Goal: Task Accomplishment & Management: Use online tool/utility

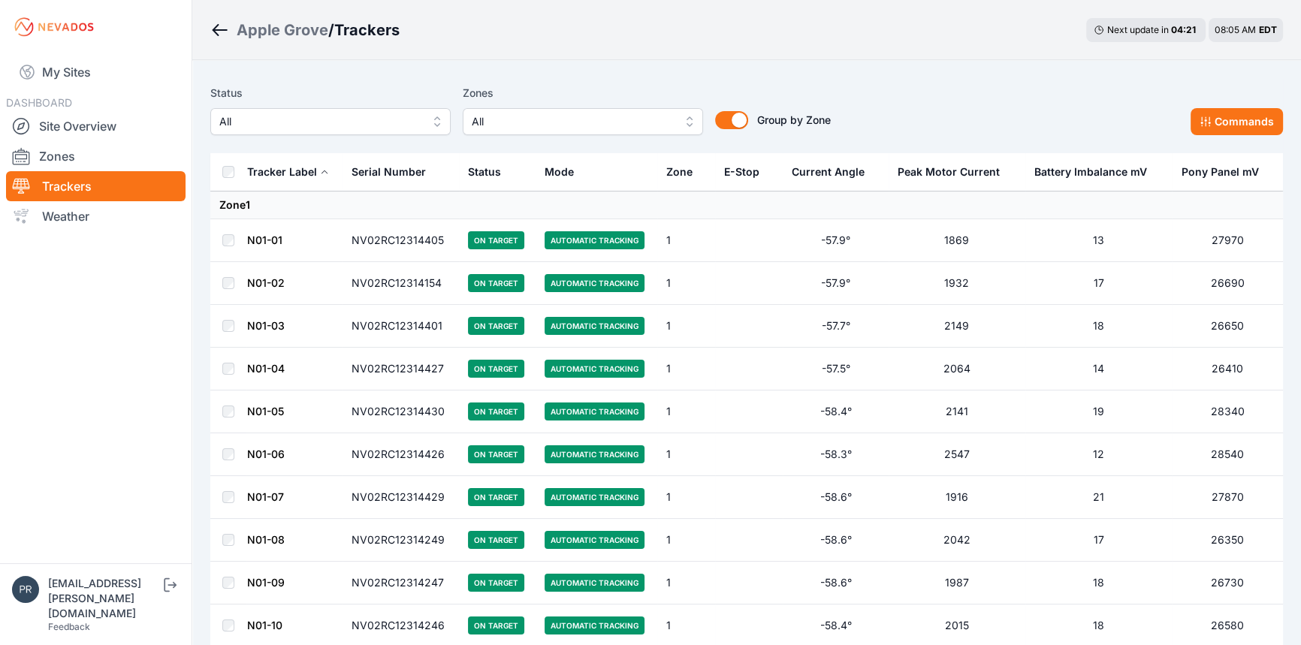
click at [333, 131] on button "All" at bounding box center [330, 121] width 240 height 27
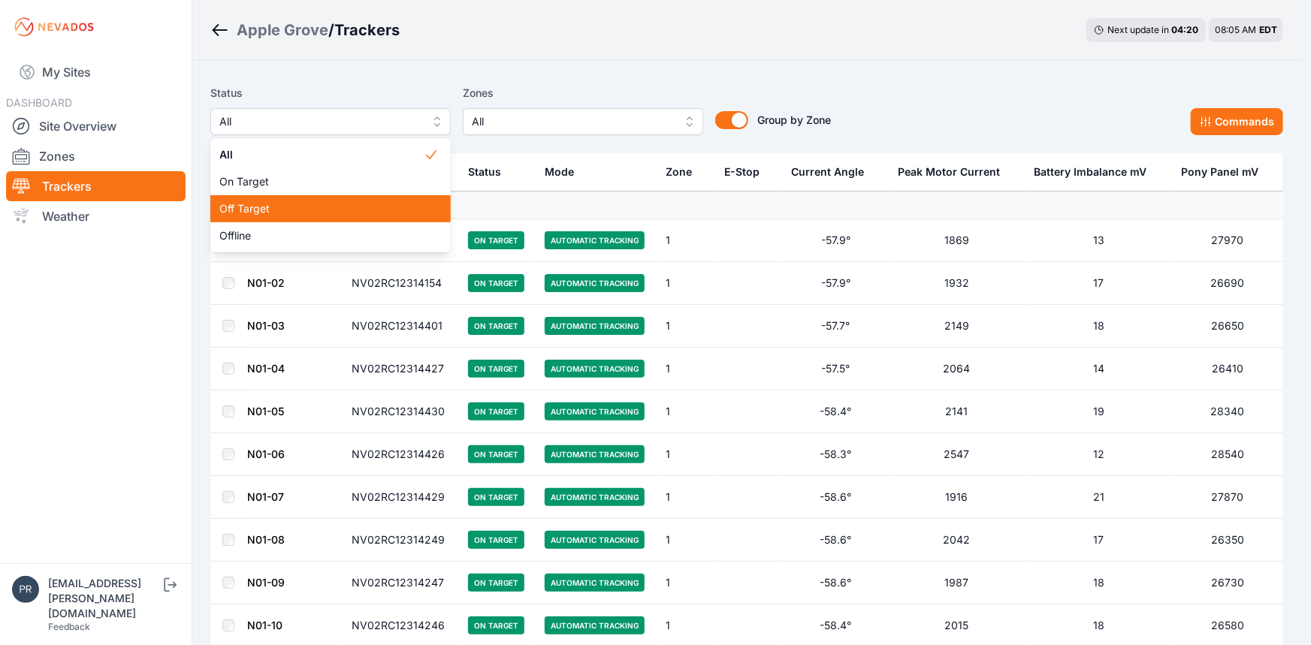
click at [319, 208] on span "Off Target" at bounding box center [321, 208] width 204 height 15
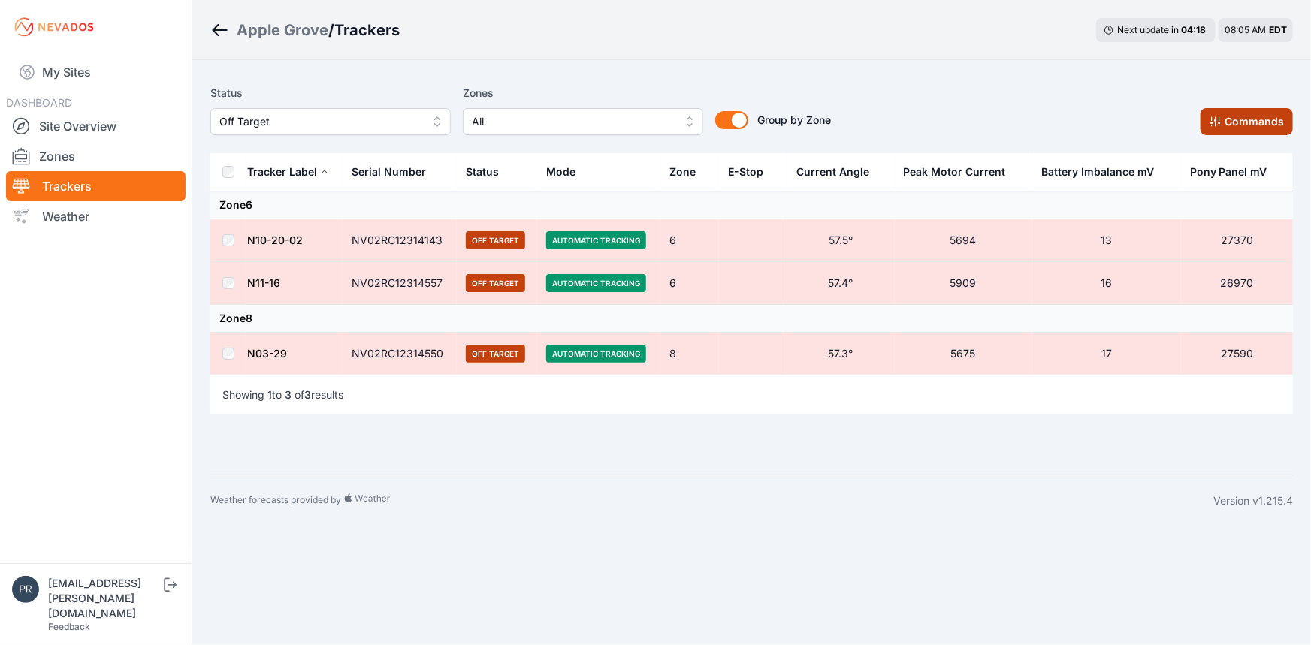
click at [1262, 130] on button "Commands" at bounding box center [1246, 121] width 92 height 27
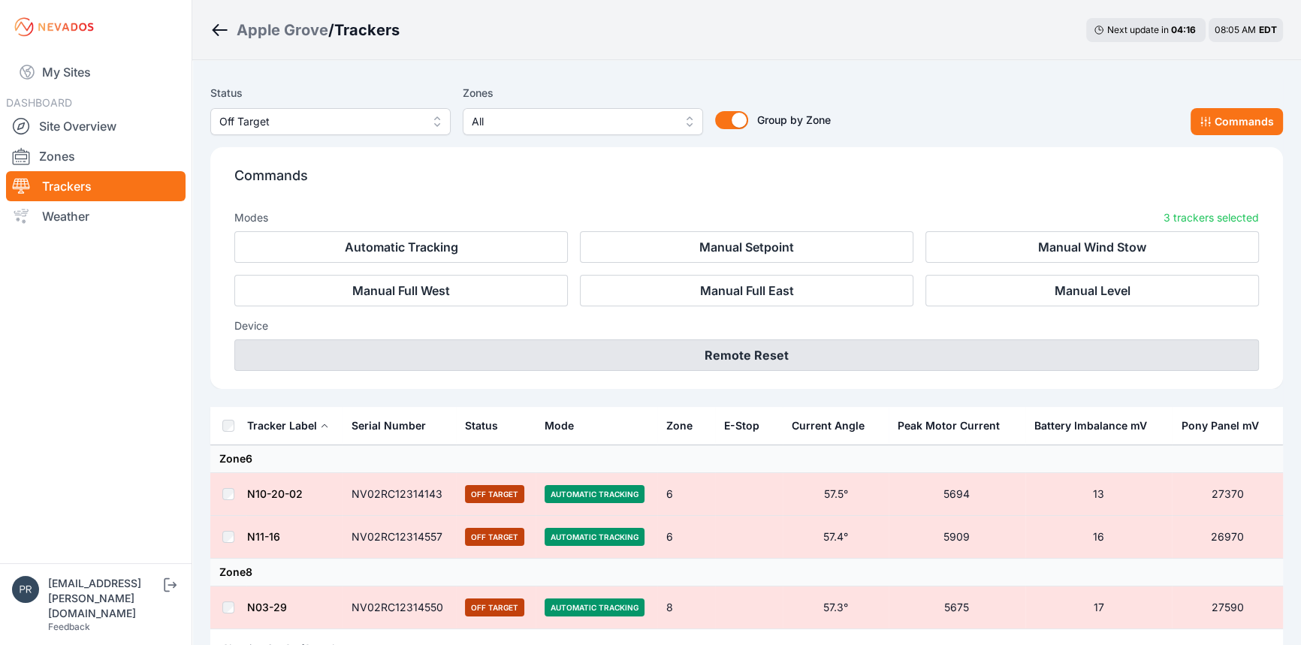
click at [798, 360] on button "Remote Reset" at bounding box center [746, 356] width 1025 height 32
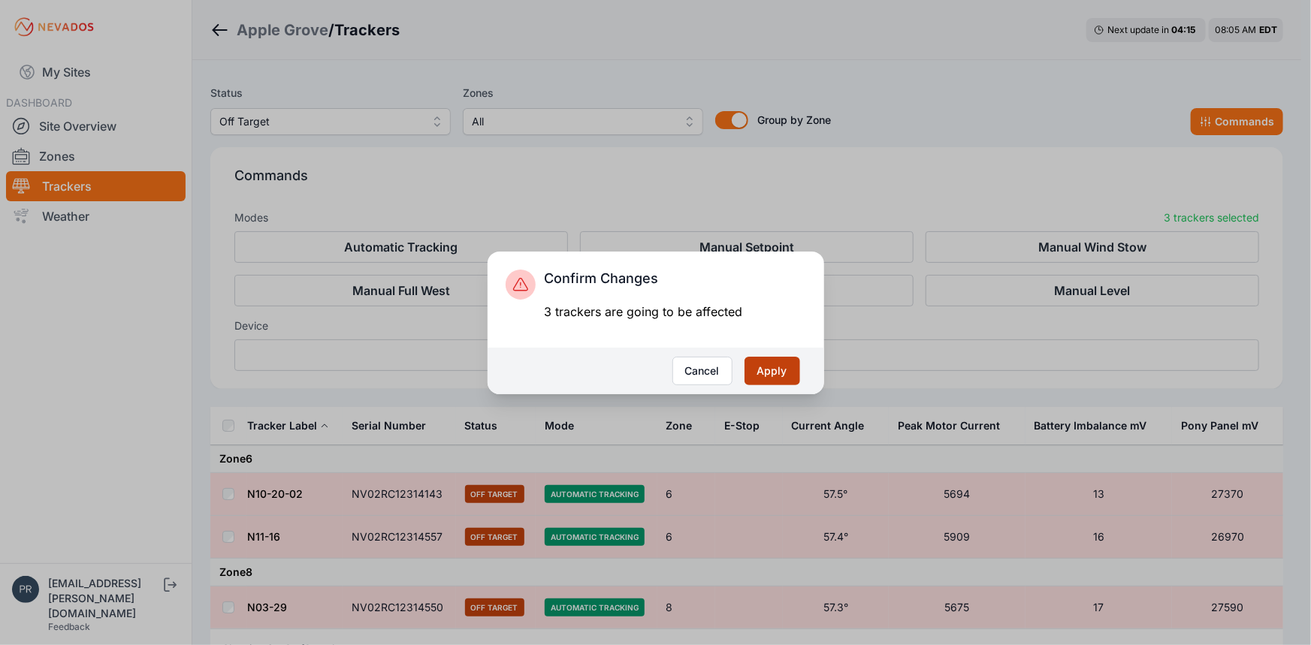
click at [762, 372] on button "Apply" at bounding box center [772, 371] width 56 height 29
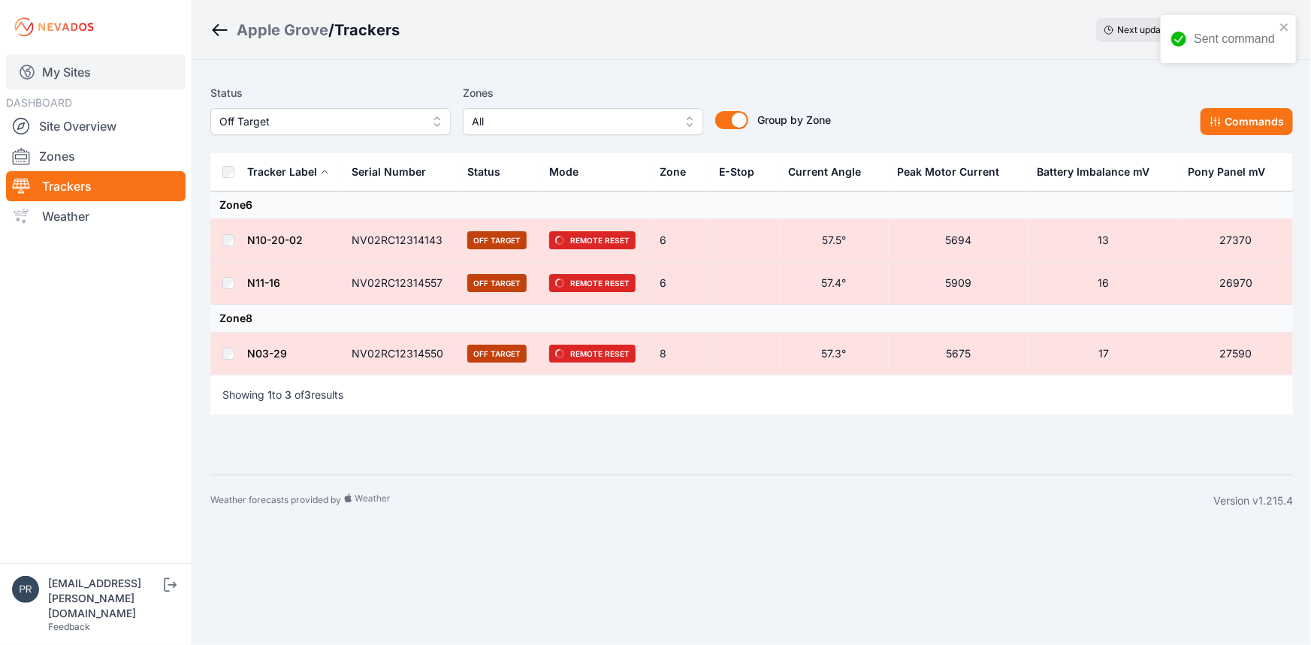
click at [81, 80] on link "My Sites" at bounding box center [96, 72] width 180 height 36
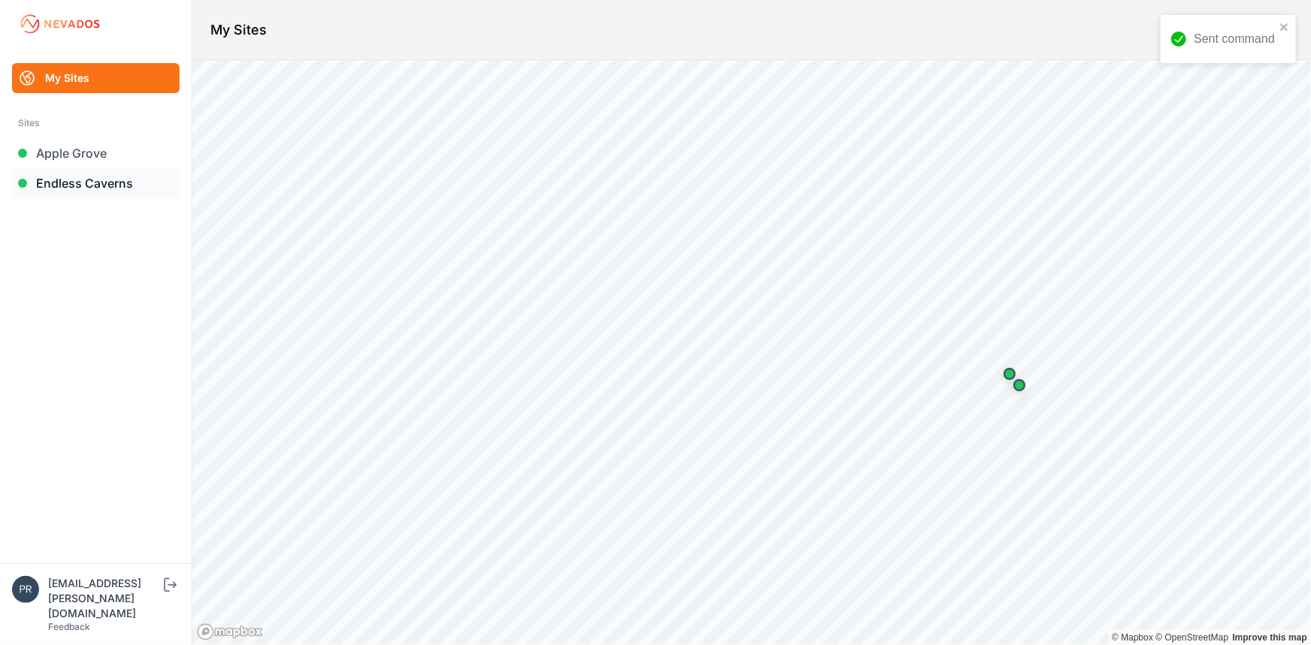
click at [97, 189] on link "Endless Caverns" at bounding box center [96, 183] width 168 height 30
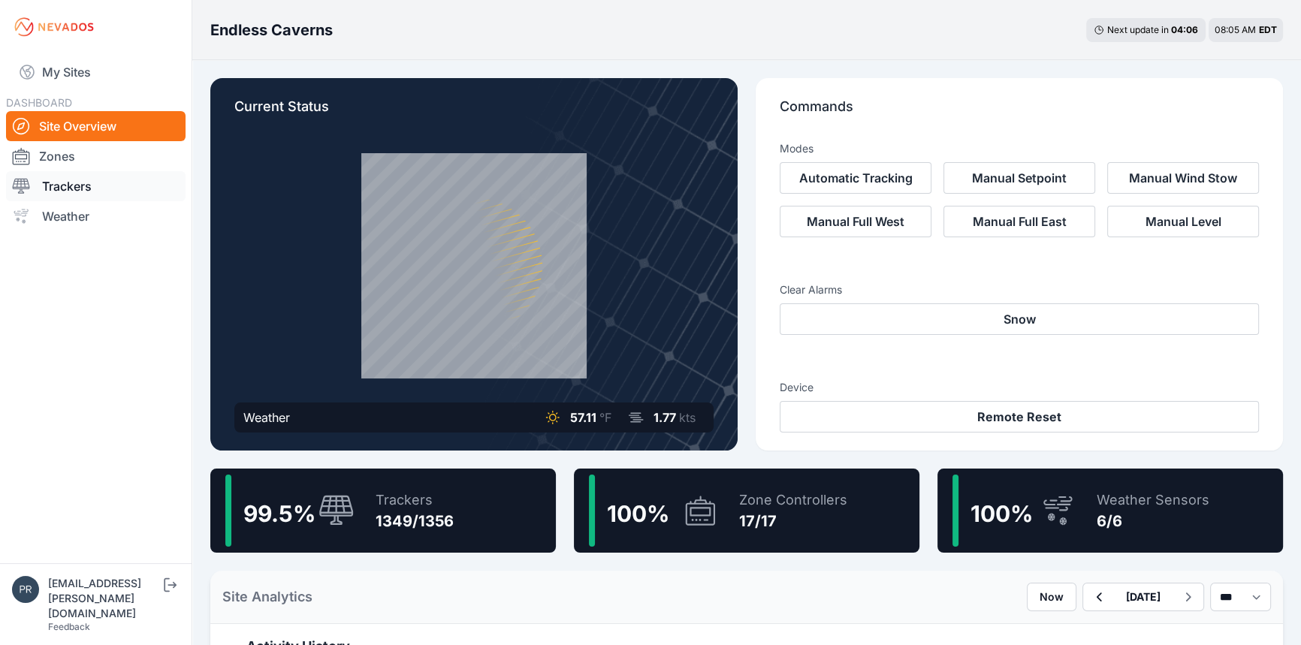
click at [63, 183] on link "Trackers" at bounding box center [96, 186] width 180 height 30
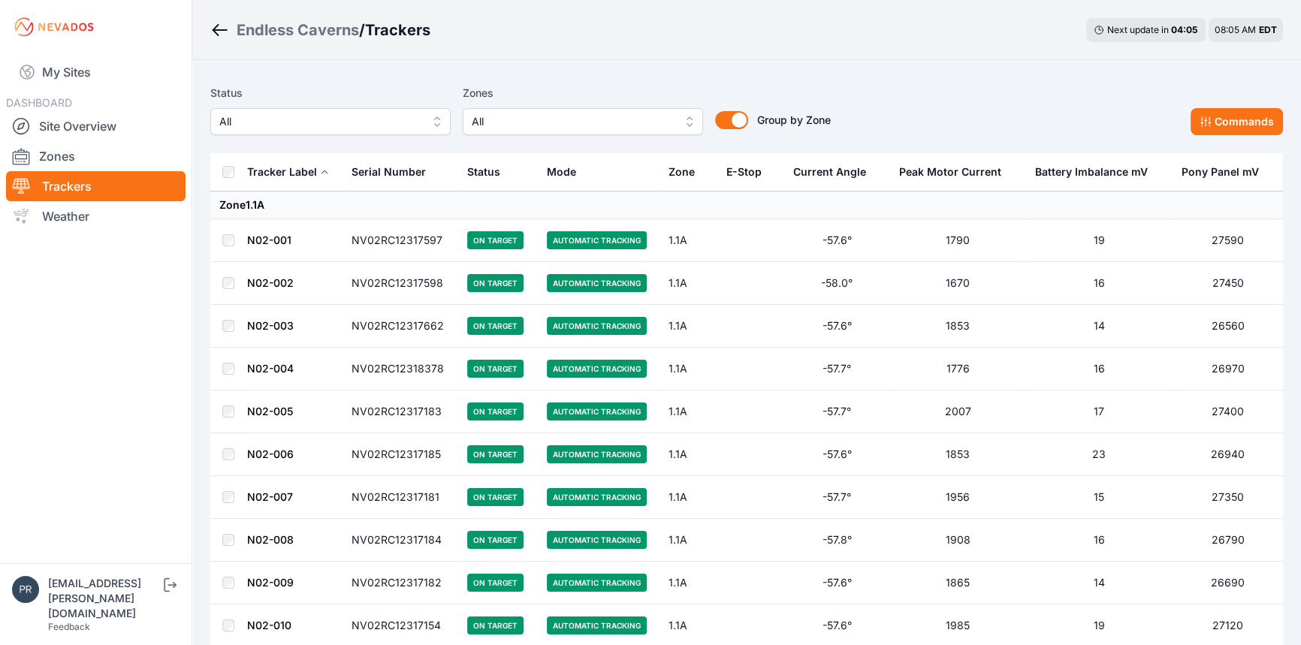
click at [369, 131] on button "All" at bounding box center [330, 121] width 240 height 27
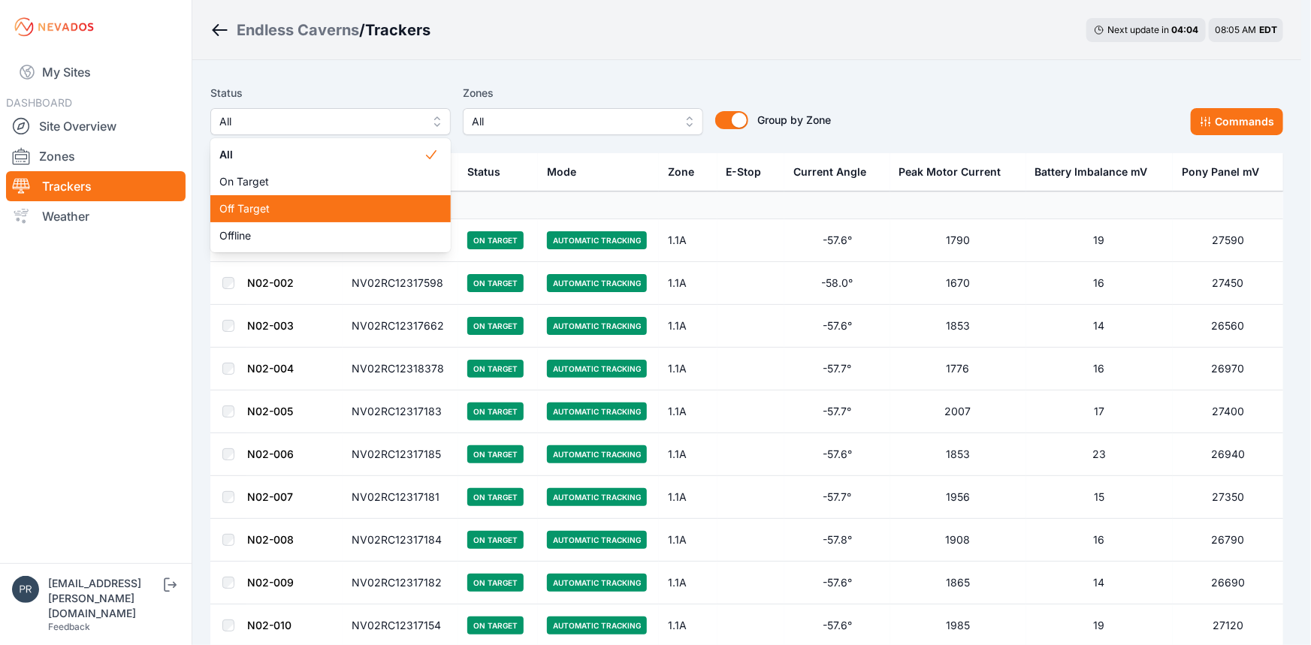
click at [325, 206] on span "Off Target" at bounding box center [321, 208] width 204 height 15
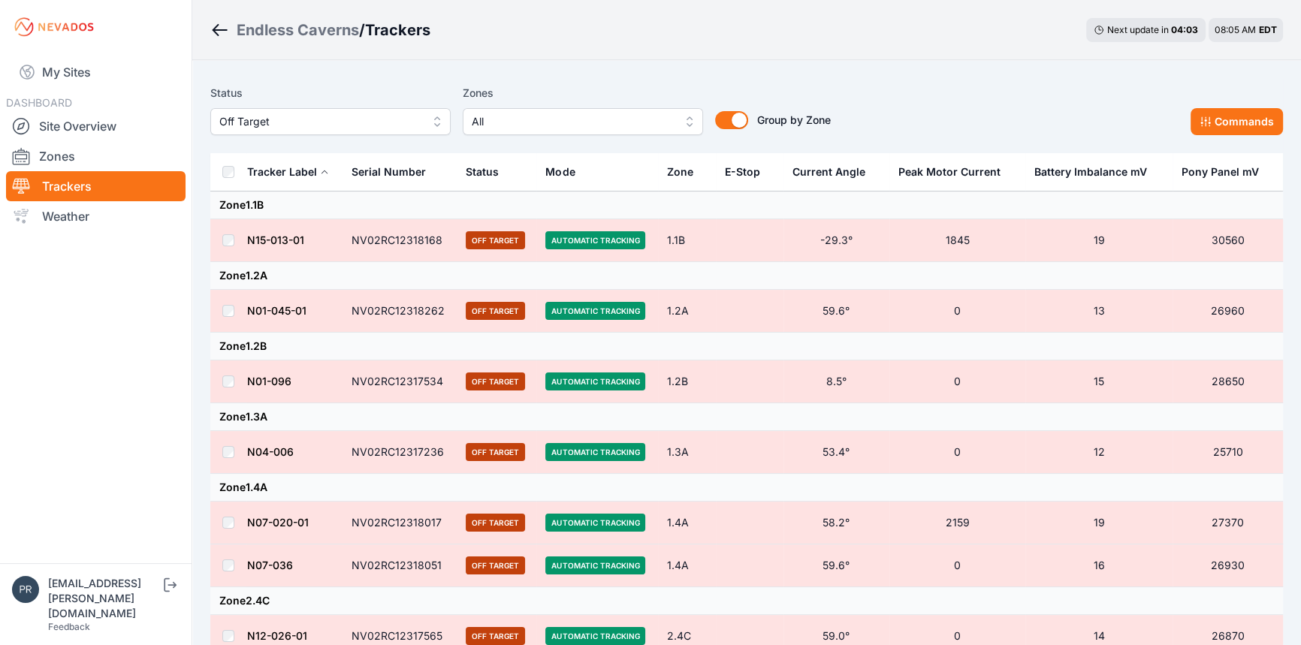
click at [265, 164] on div "Tracker Label" at bounding box center [282, 171] width 70 height 15
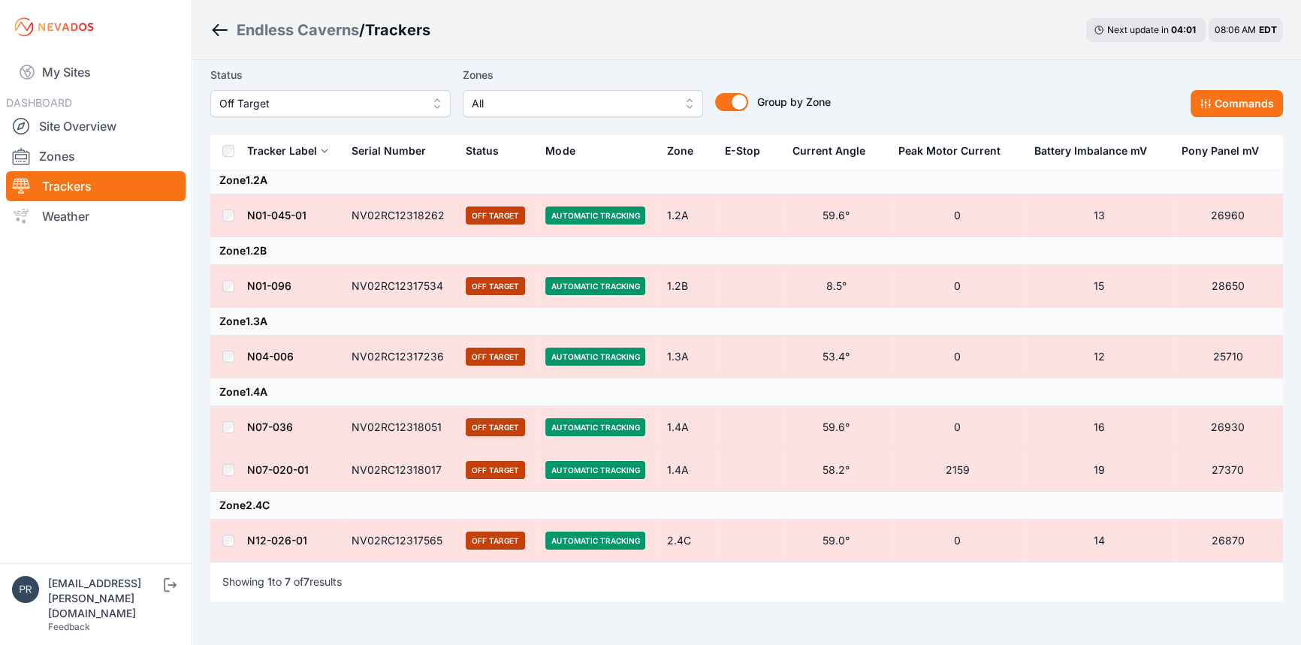
scroll to position [163, 0]
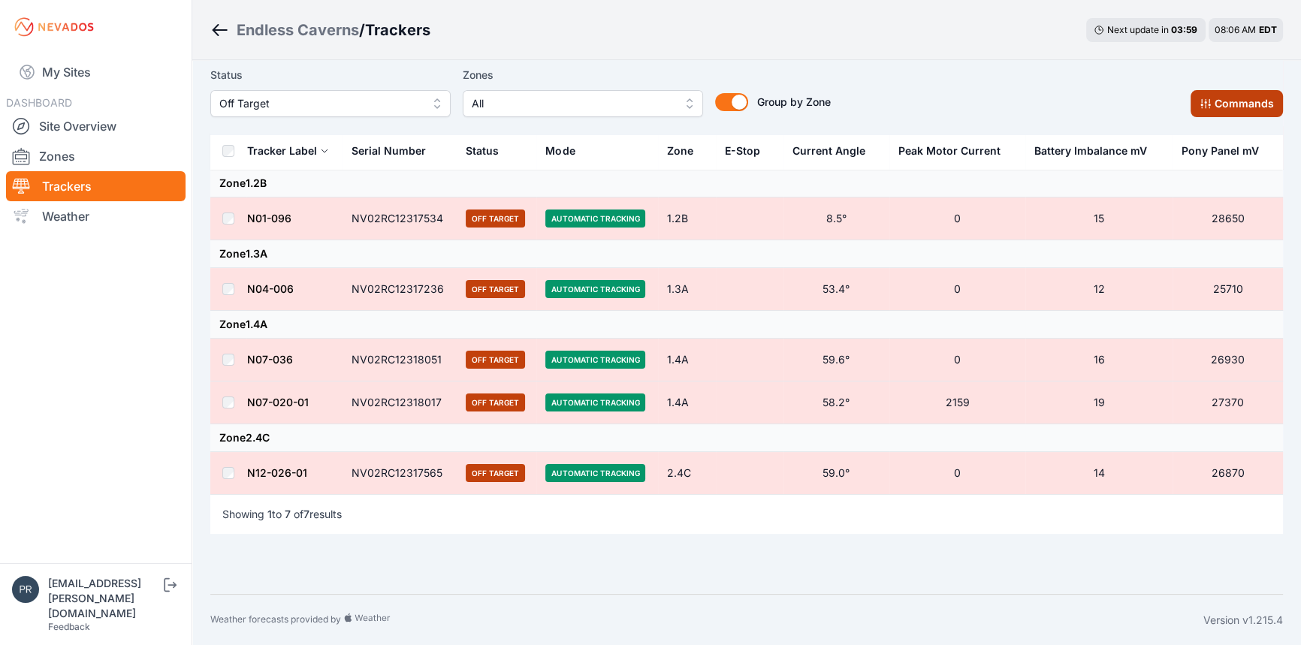
click at [1226, 112] on button "Commands" at bounding box center [1237, 103] width 92 height 27
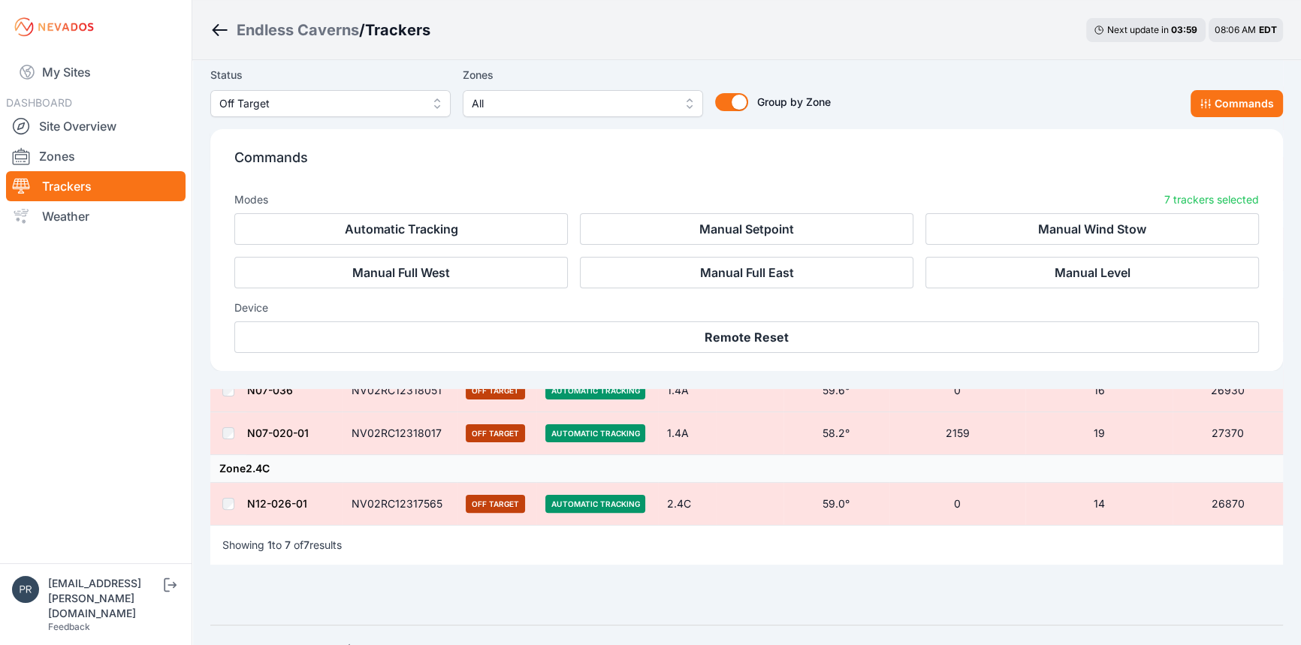
scroll to position [416, 0]
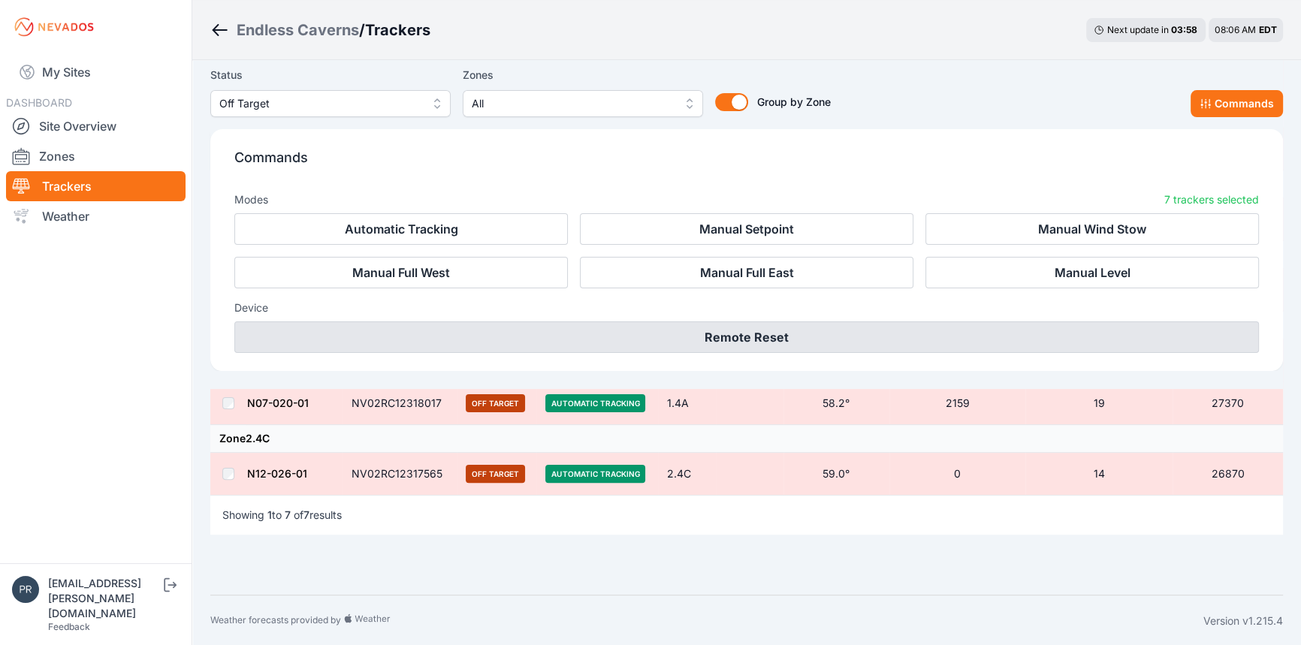
click at [741, 331] on button "Remote Reset" at bounding box center [746, 337] width 1025 height 32
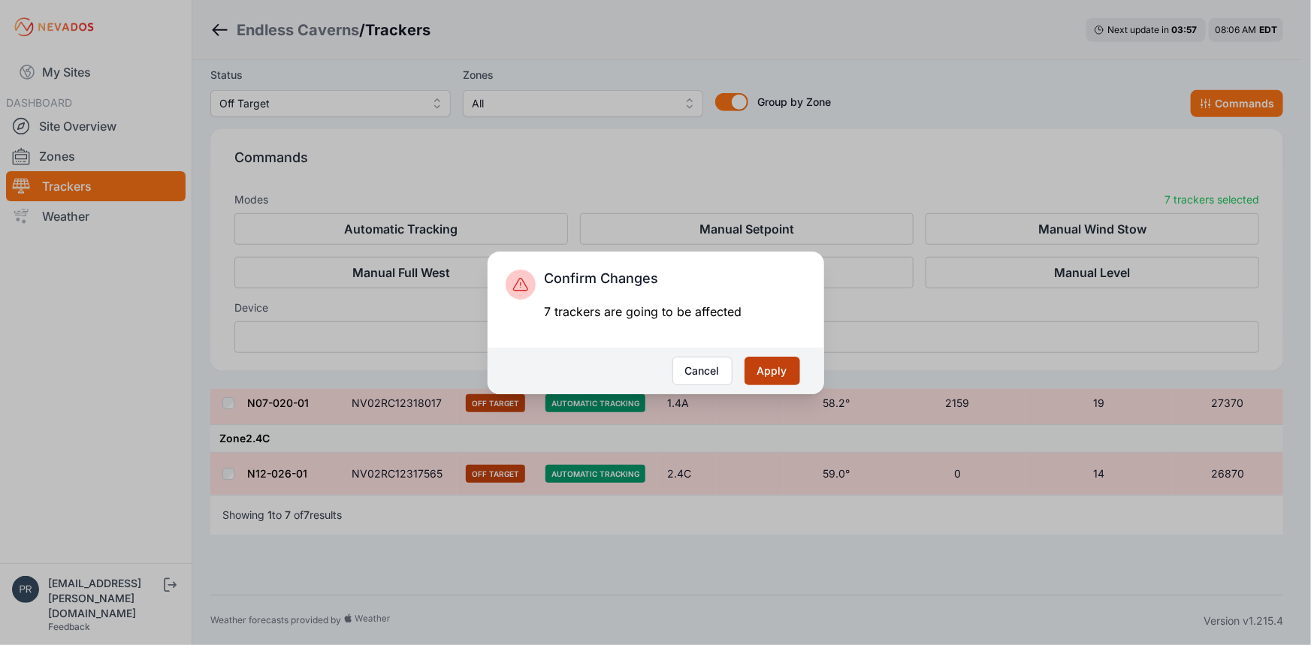
click at [760, 370] on button "Apply" at bounding box center [772, 371] width 56 height 29
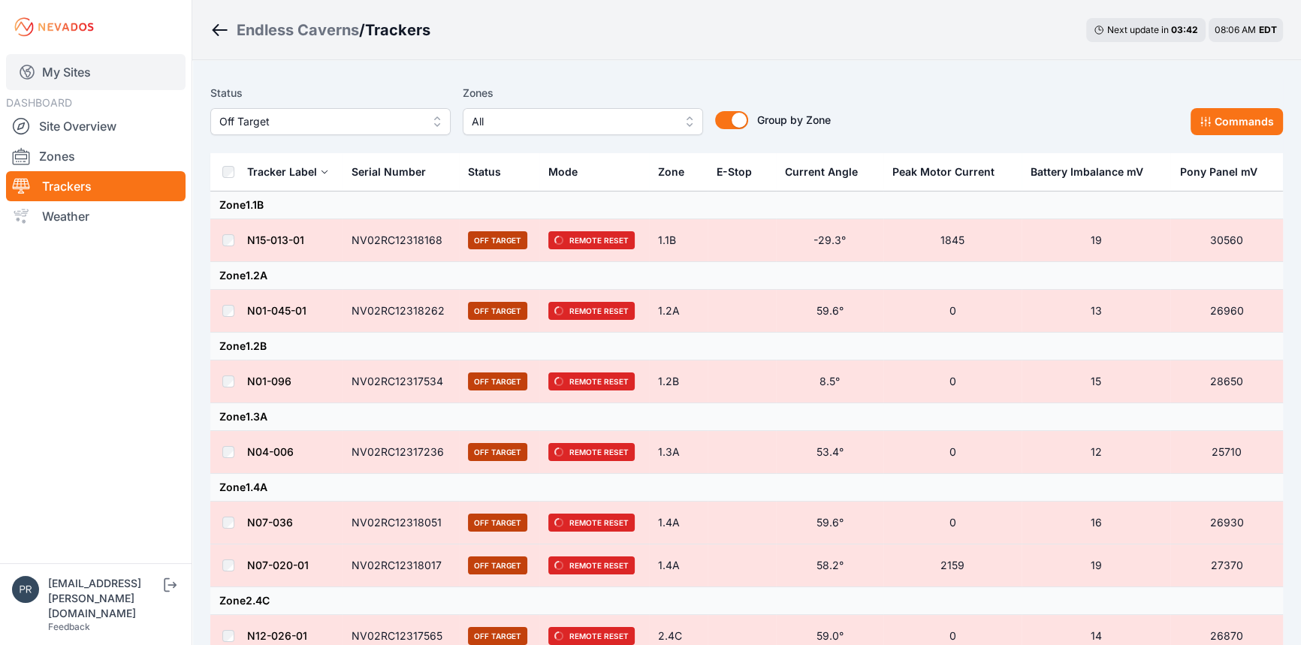
click at [76, 72] on link "My Sites" at bounding box center [96, 72] width 180 height 36
